Goal: Transaction & Acquisition: Purchase product/service

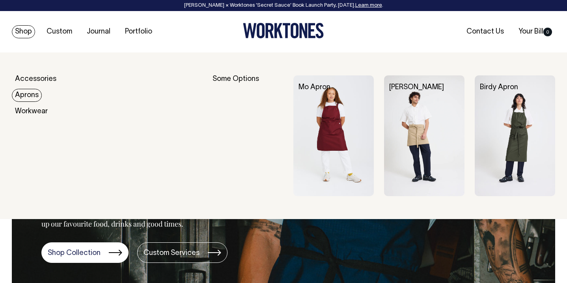
click at [19, 93] on link "Aprons" at bounding box center [27, 95] width 30 height 13
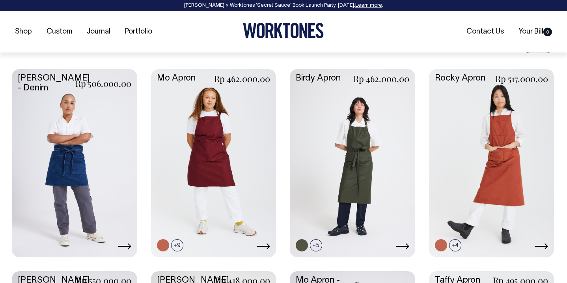
scroll to position [324, 0]
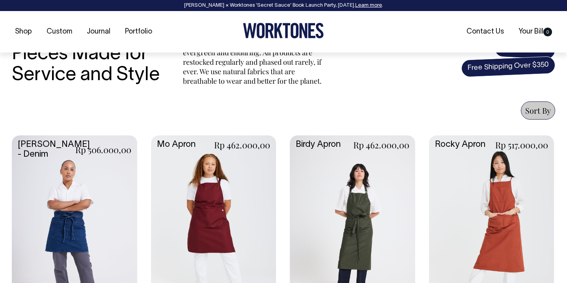
click at [364, 195] on link at bounding box center [352, 228] width 125 height 186
